Goal: Navigation & Orientation: Go to known website

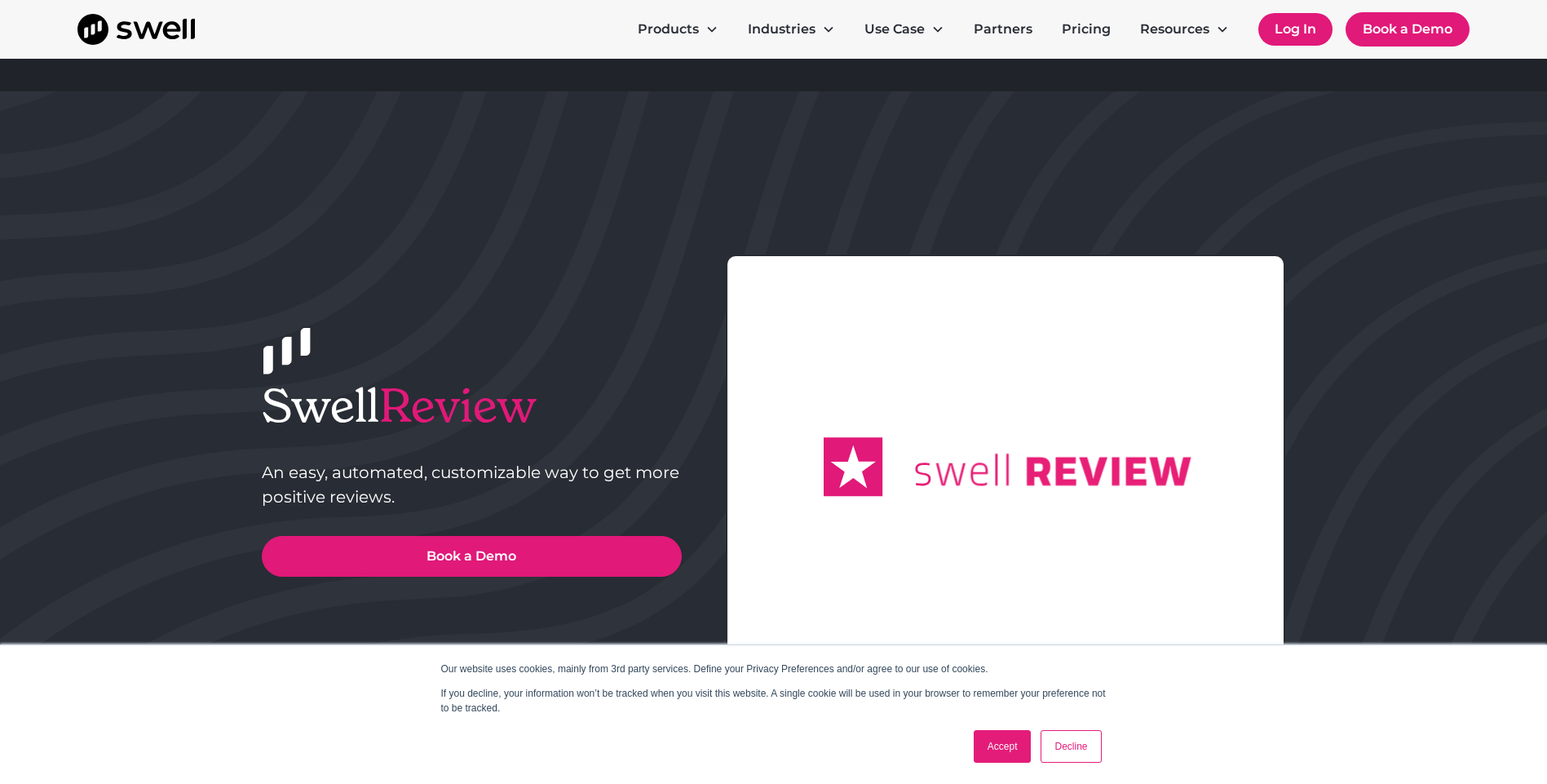
click at [1271, 20] on link "Log In" at bounding box center [1295, 29] width 74 height 33
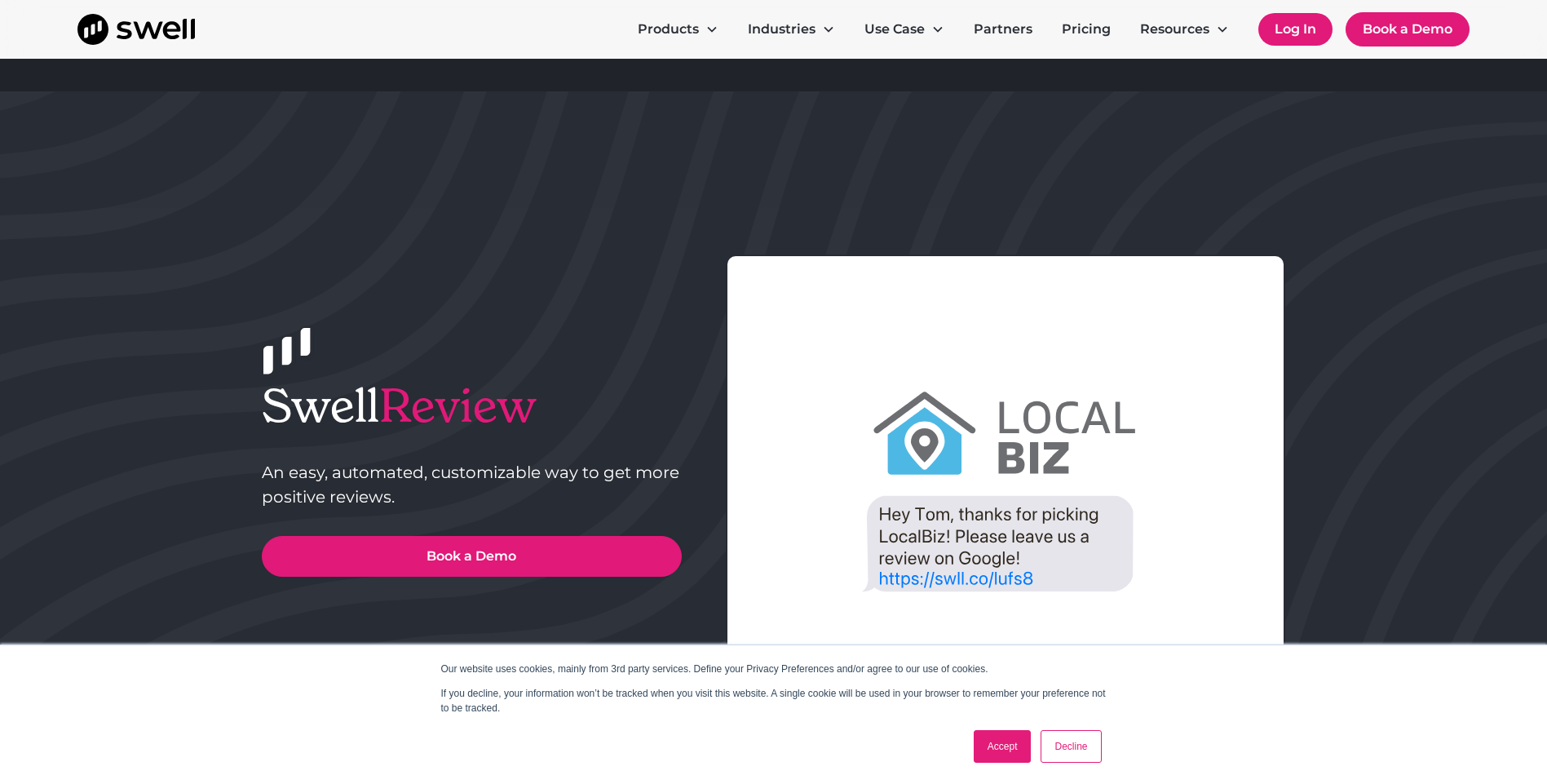
click at [1303, 15] on link "Log In" at bounding box center [1295, 29] width 74 height 33
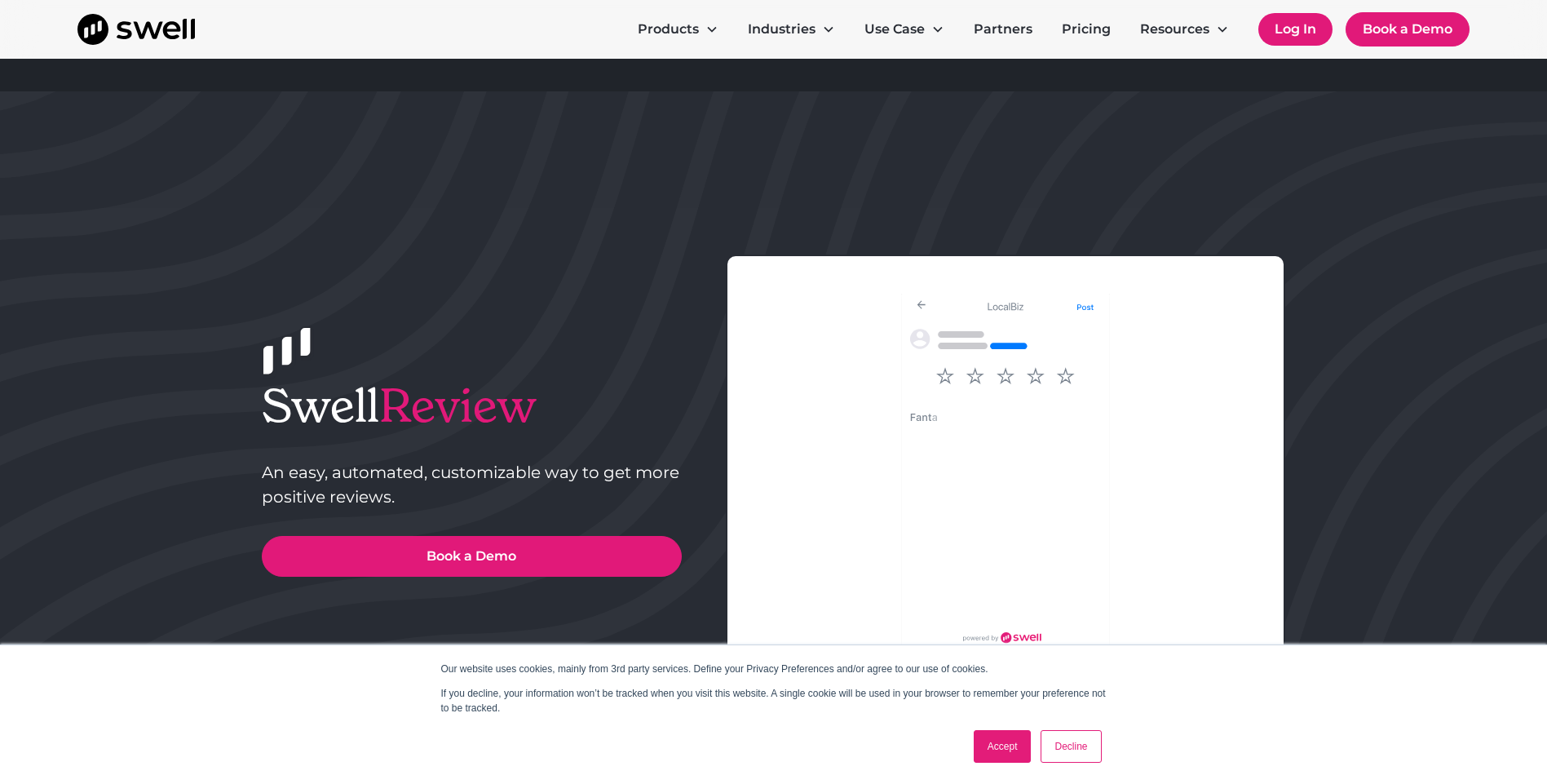
click at [1297, 28] on link "Log In" at bounding box center [1295, 29] width 74 height 33
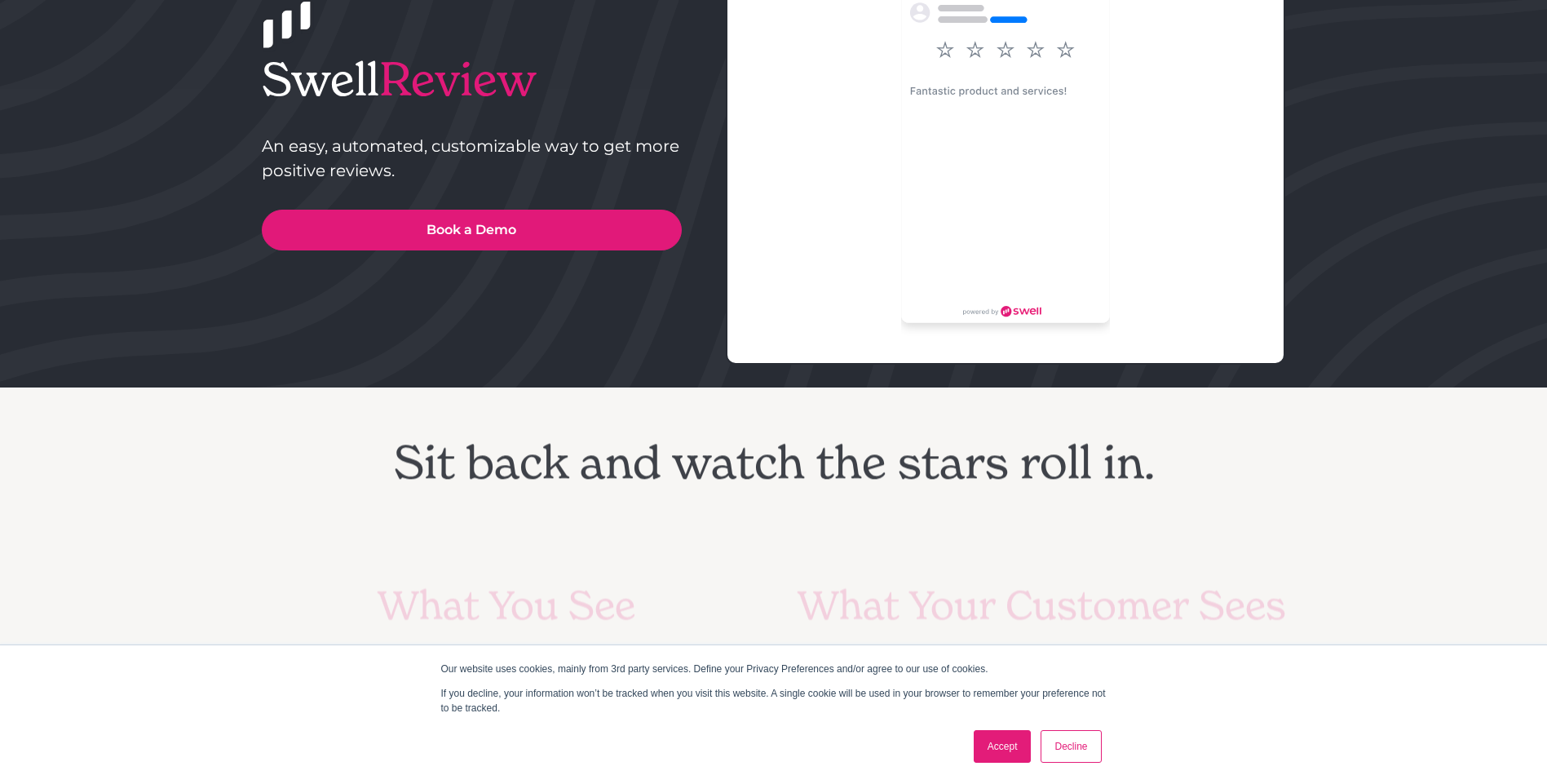
scroll to position [897, 0]
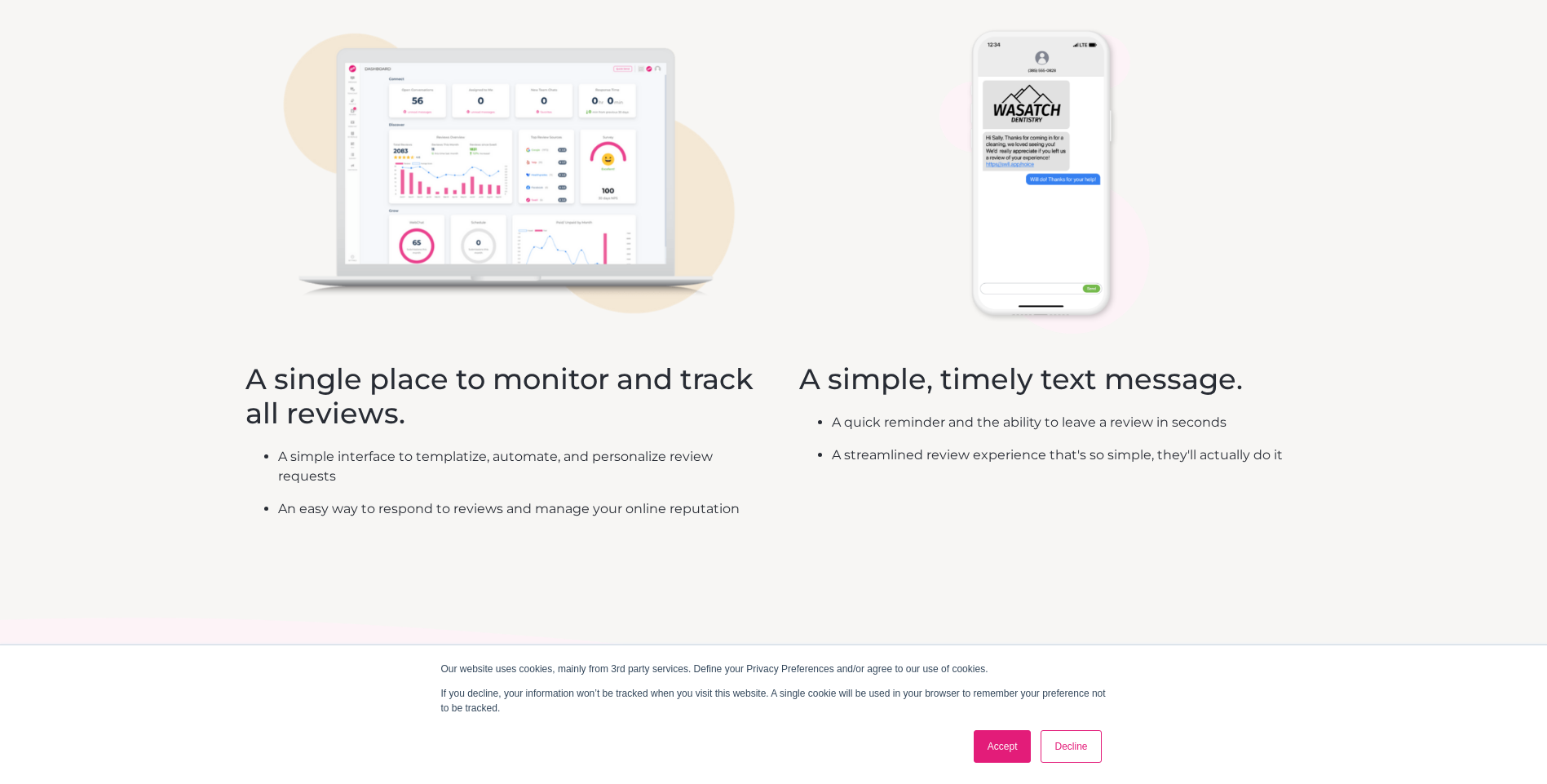
click at [1072, 752] on link "Decline" at bounding box center [1071, 746] width 60 height 33
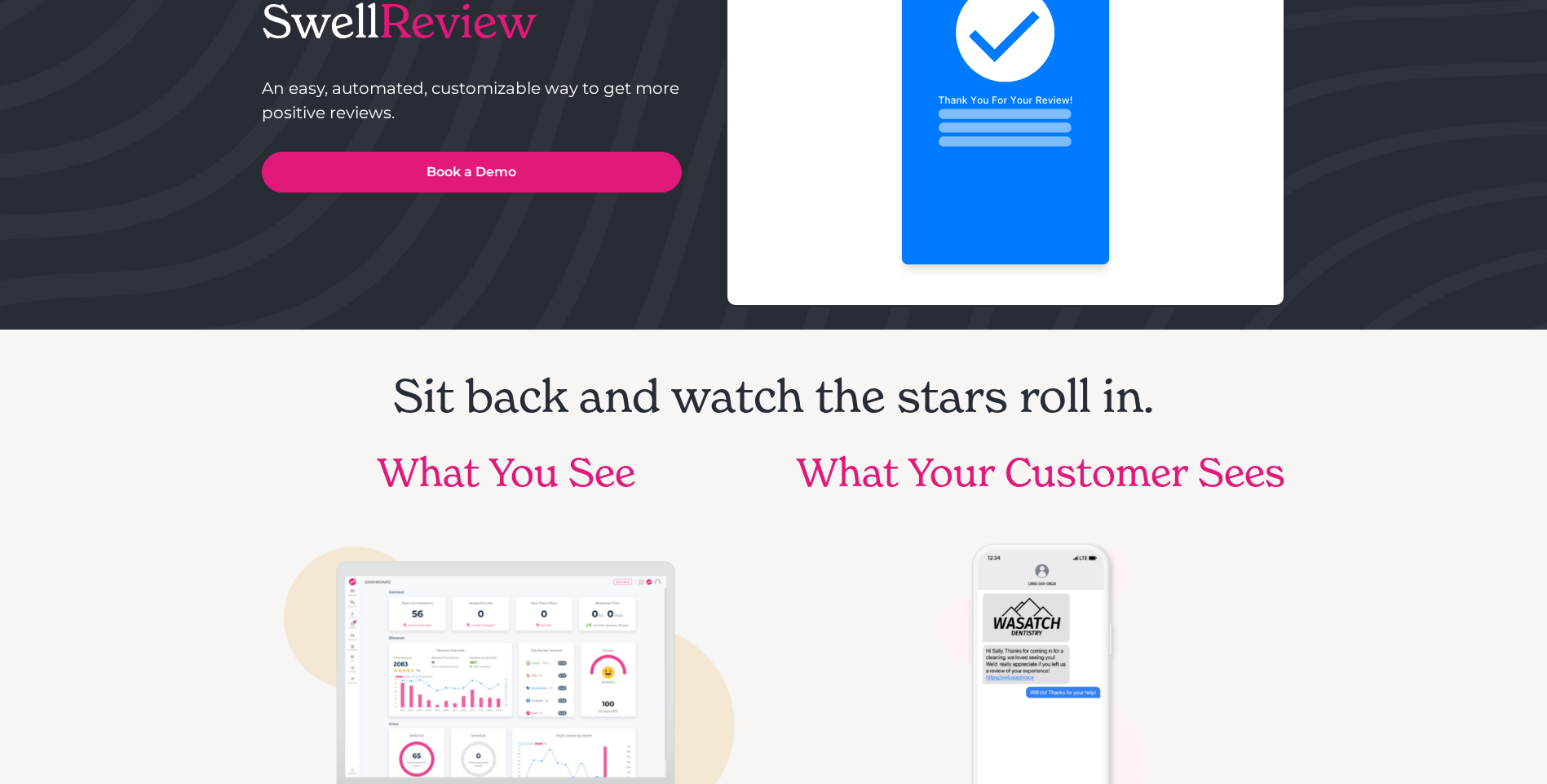
scroll to position [0, 0]
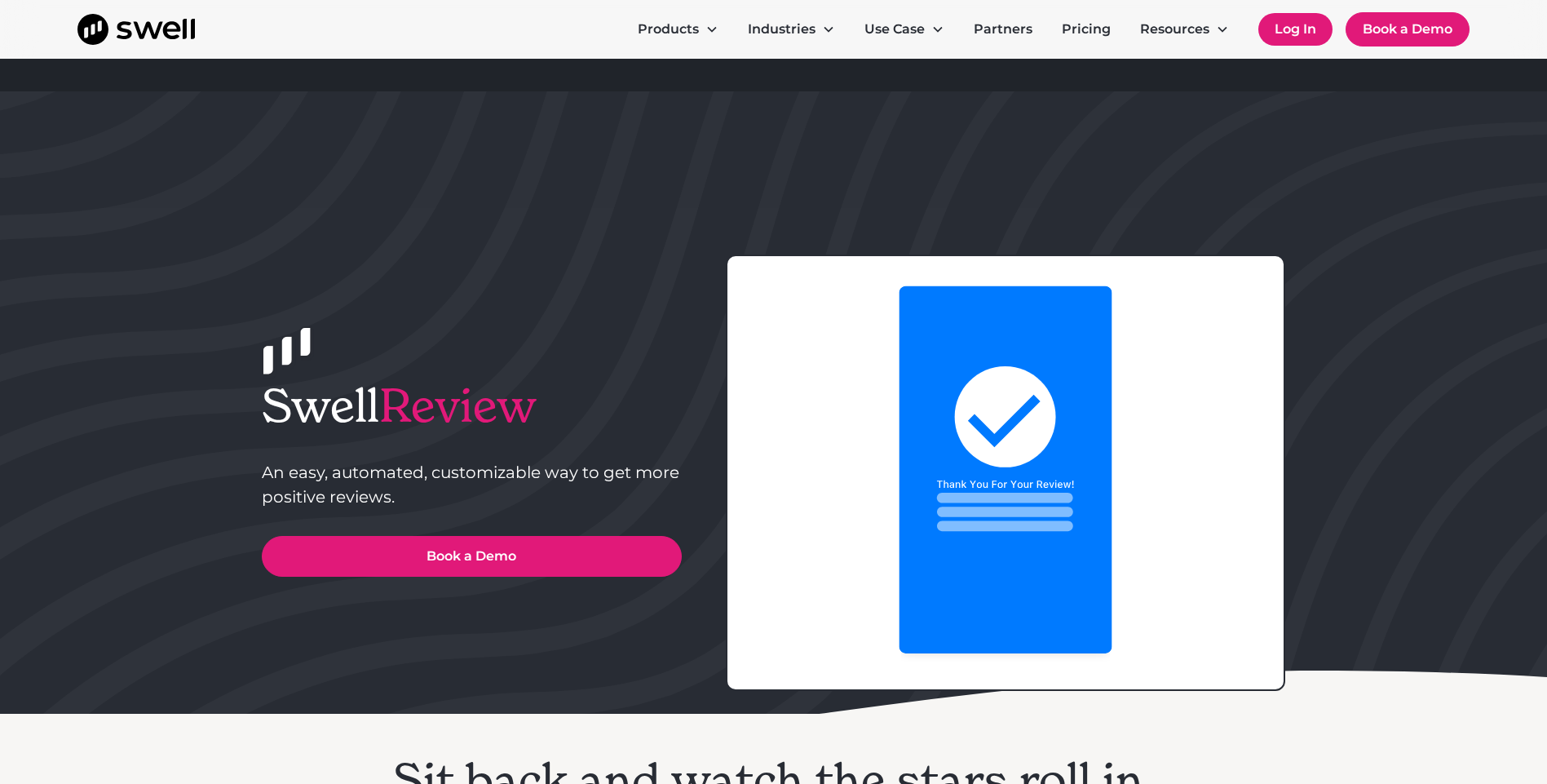
click at [1282, 31] on link "Log In" at bounding box center [1295, 29] width 74 height 33
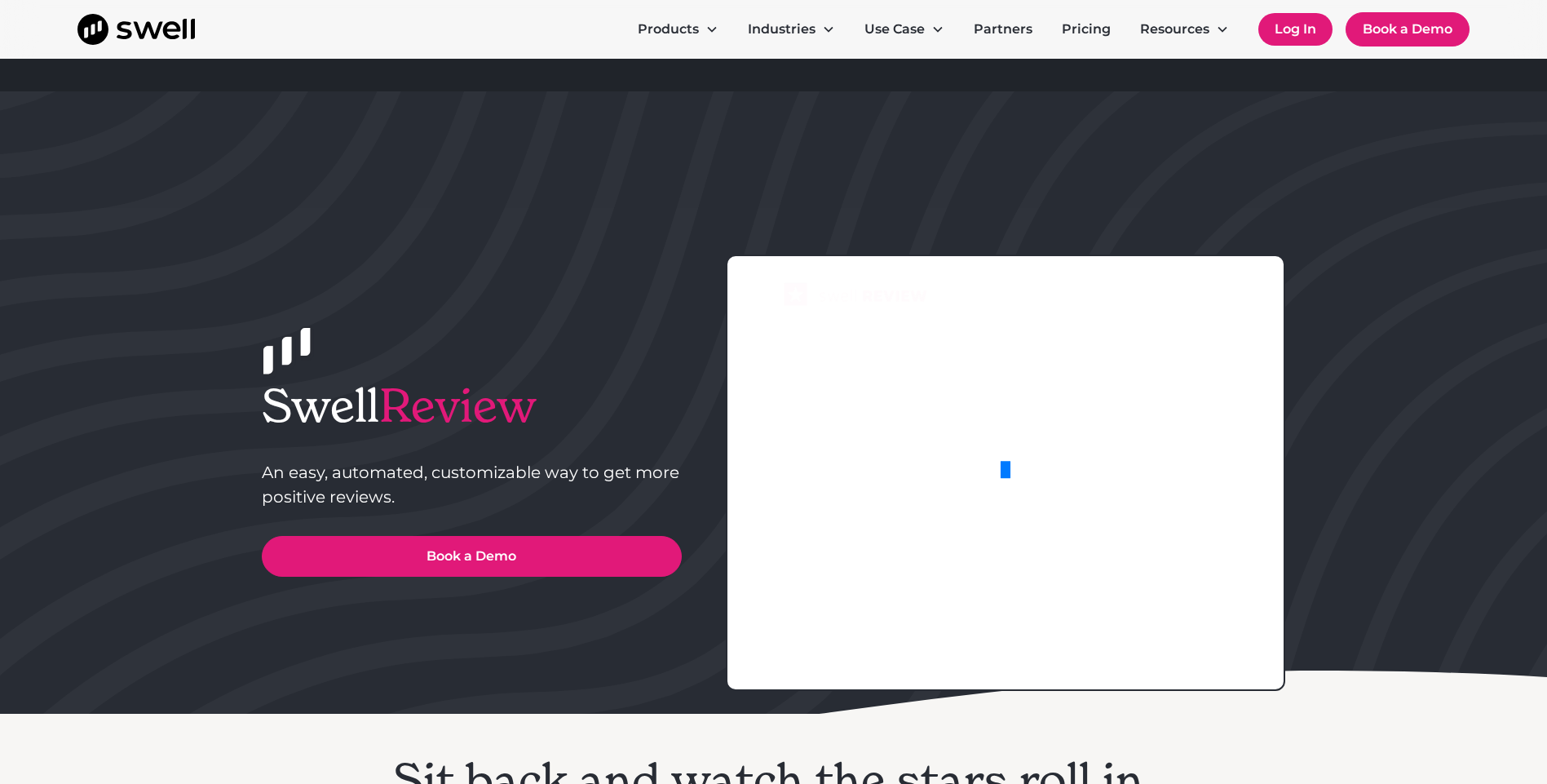
click at [1282, 31] on link "Log In" at bounding box center [1295, 29] width 74 height 33
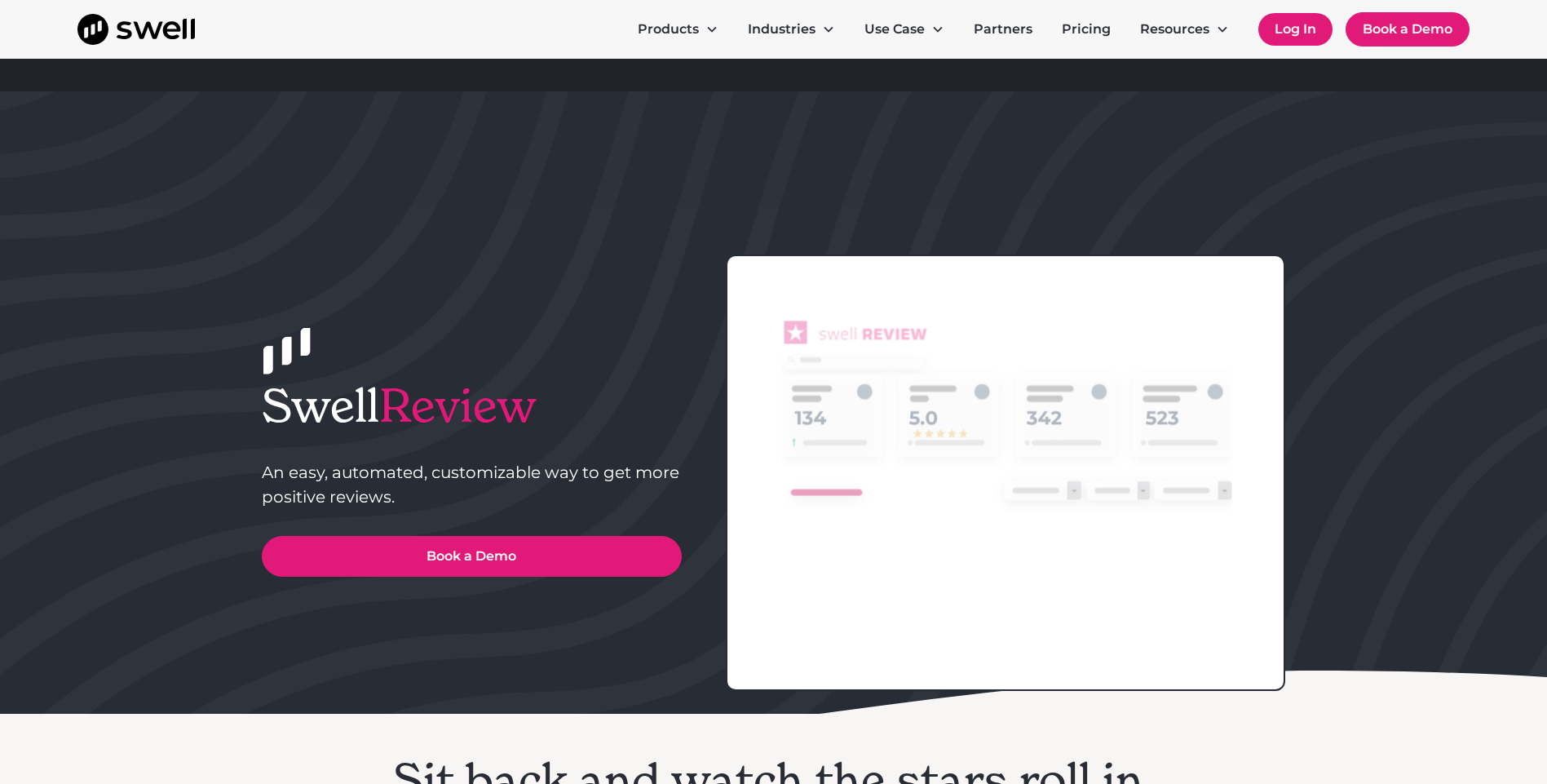
click at [1282, 31] on link "Log In" at bounding box center [1295, 29] width 74 height 33
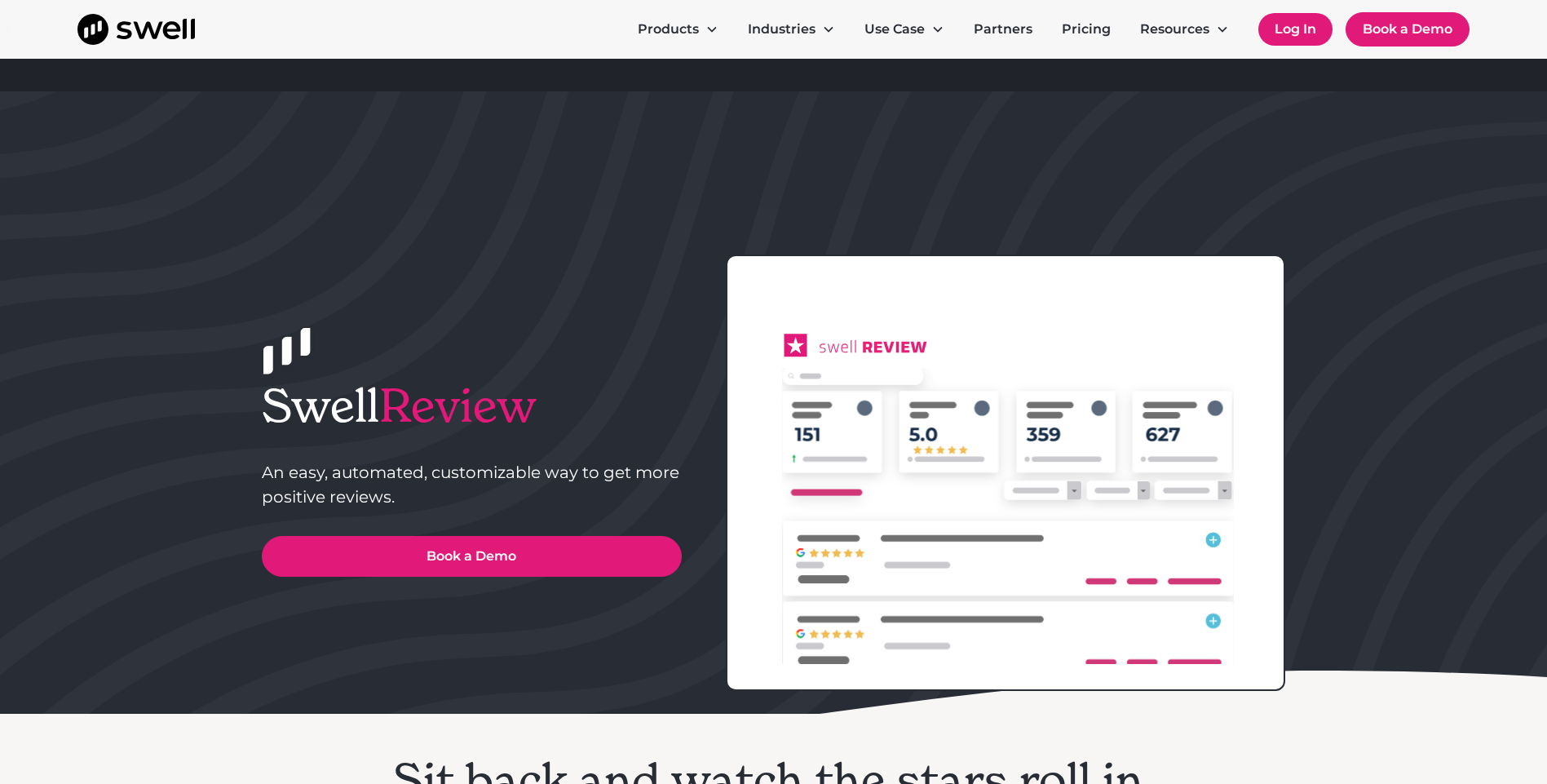
click at [1299, 29] on link "Log In" at bounding box center [1295, 29] width 74 height 33
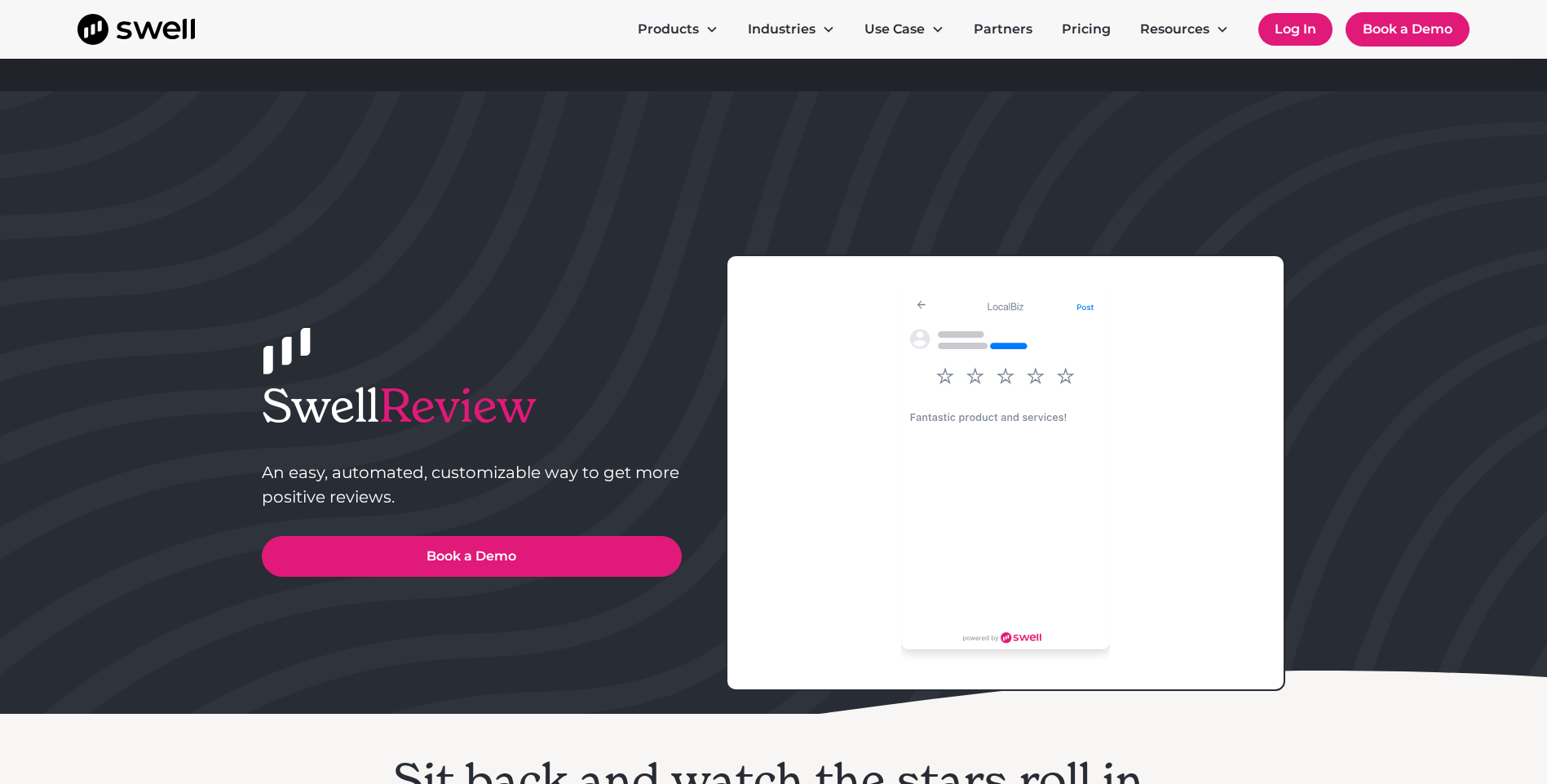
click at [1297, 35] on link "Log In" at bounding box center [1295, 29] width 74 height 33
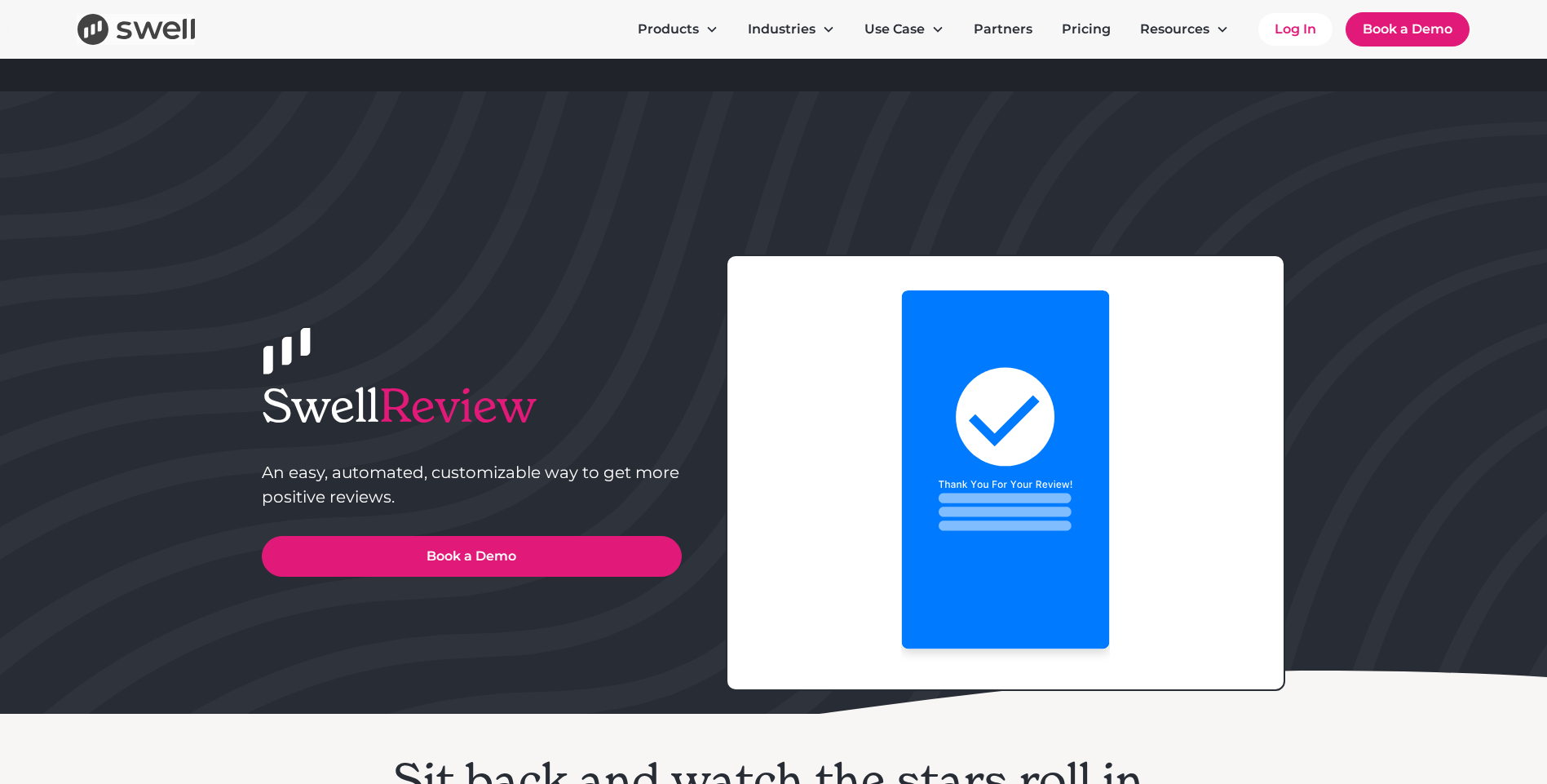
click at [170, 41] on img "home" at bounding box center [136, 29] width 117 height 31
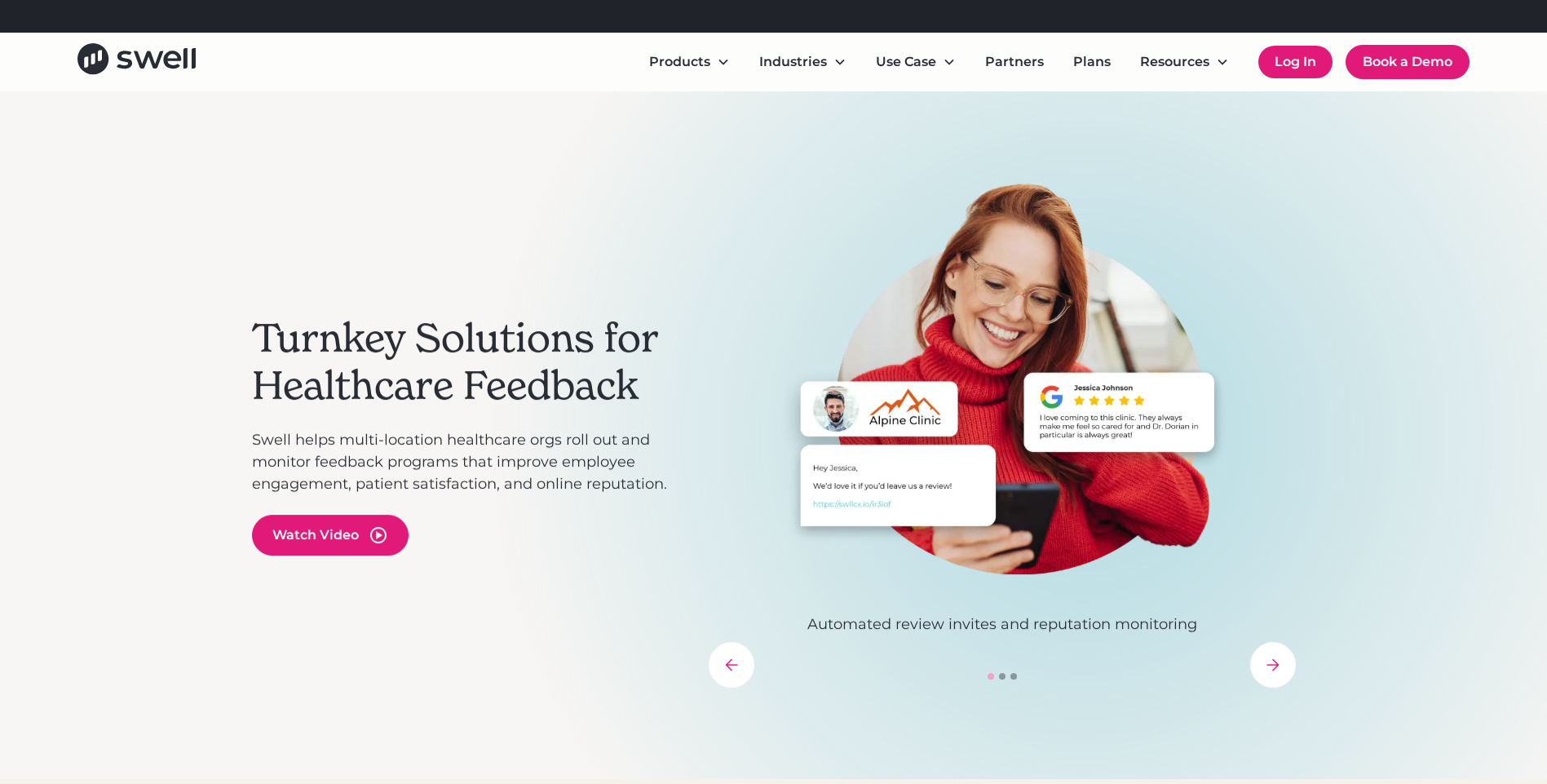
click at [1268, 67] on link "Log In" at bounding box center [1295, 61] width 74 height 33
